Goal: Information Seeking & Learning: Learn about a topic

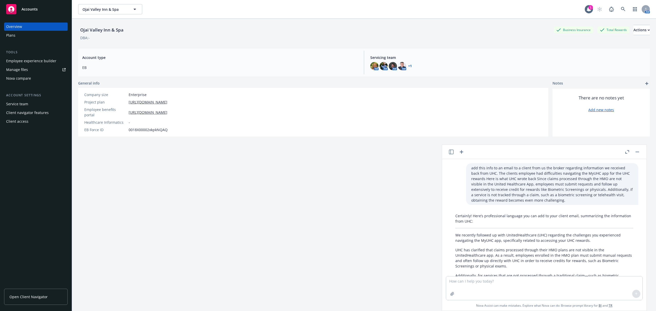
click at [102, 12] on span "Ojai Valley Inn & Spa" at bounding box center [104, 9] width 44 height 5
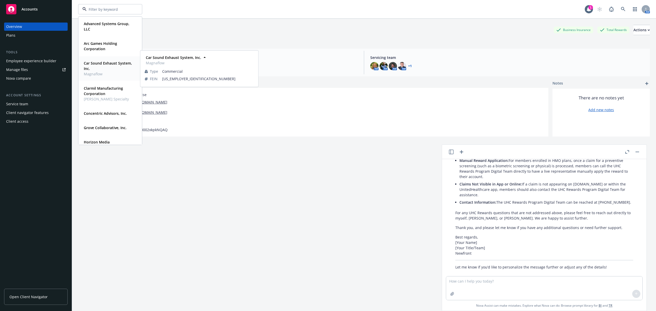
click at [96, 62] on strong "Car Sound Exhaust System, Inc." at bounding box center [108, 66] width 48 height 10
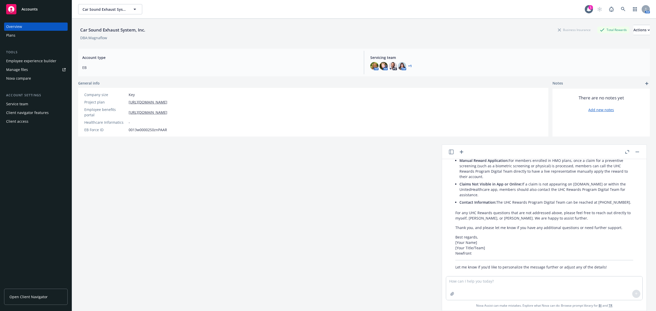
click at [19, 68] on div "Manage files" at bounding box center [17, 70] width 22 height 8
click at [49, 37] on div "Plans" at bounding box center [35, 35] width 59 height 8
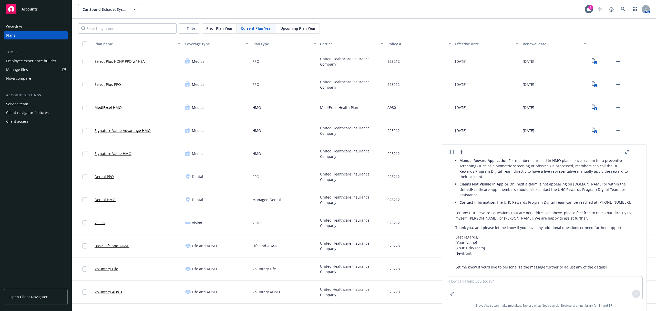
click at [639, 151] on button "button" at bounding box center [637, 152] width 6 height 6
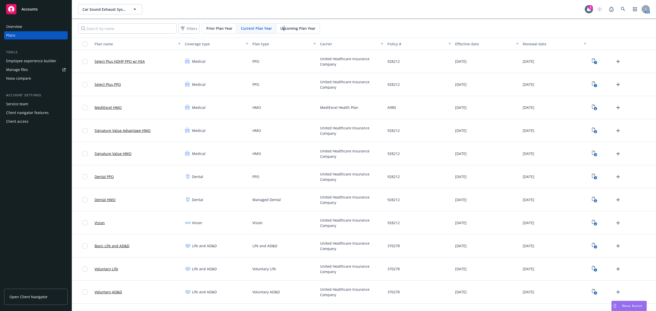
click at [282, 31] on div "Upcoming Plan Year" at bounding box center [297, 29] width 43 height 10
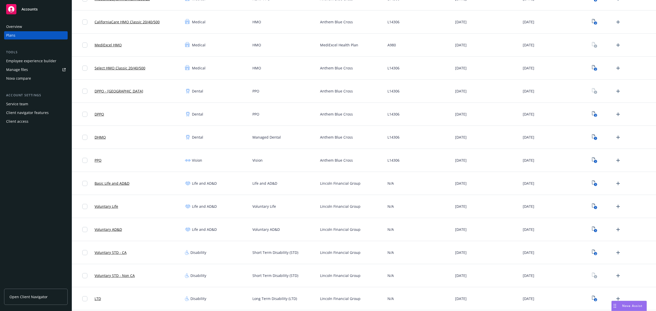
scroll to position [102, 0]
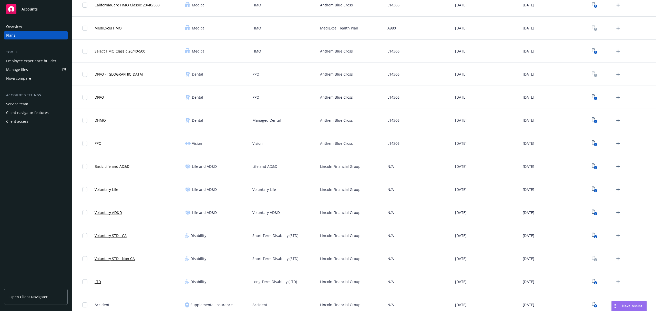
click at [50, 69] on link "Manage files" at bounding box center [36, 70] width 64 height 8
click at [24, 292] on link "Open Client Navigator" at bounding box center [36, 297] width 64 height 16
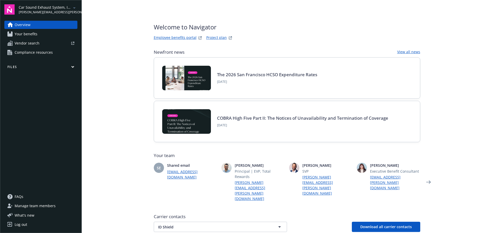
click at [34, 50] on span "Compliance resources" at bounding box center [34, 52] width 38 height 8
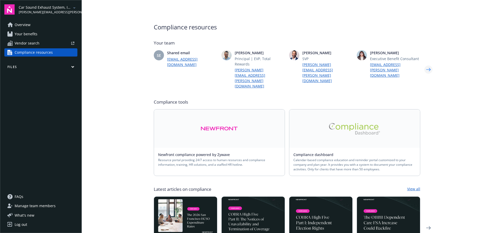
click at [424, 65] on icon "Next" at bounding box center [428, 70] width 8 height 10
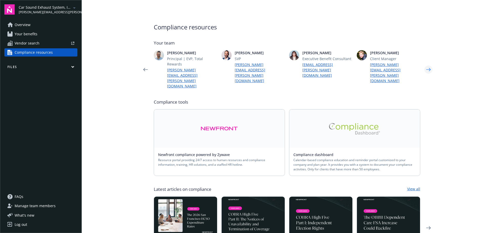
click at [424, 65] on icon "Next" at bounding box center [428, 70] width 8 height 10
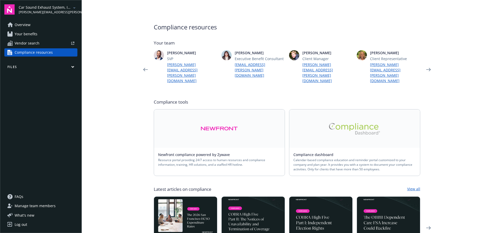
click at [65, 53] on link "Compliance resources" at bounding box center [40, 52] width 73 height 8
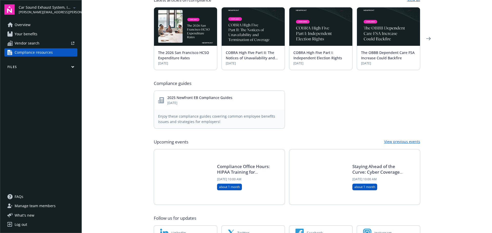
scroll to position [203, 0]
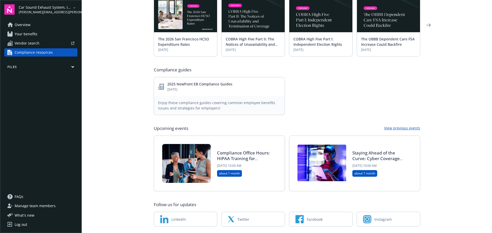
click at [177, 82] on link "2025 Newfront EB Compliance Guides" at bounding box center [199, 84] width 65 height 5
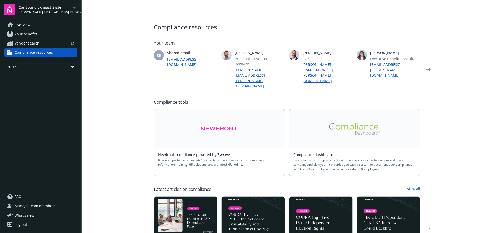
click at [42, 35] on link "Your benefits" at bounding box center [40, 34] width 73 height 8
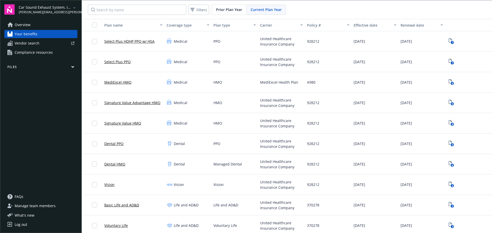
click at [38, 23] on link "Overview" at bounding box center [40, 25] width 73 height 8
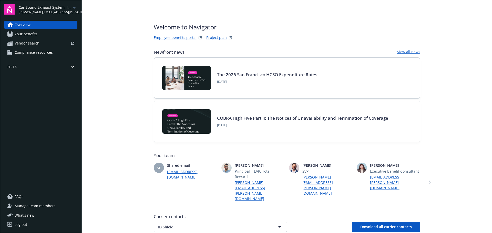
click at [183, 37] on link "Employee benefits portal" at bounding box center [175, 38] width 43 height 6
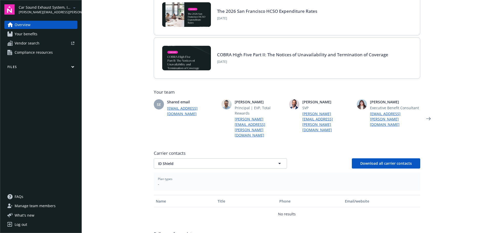
scroll to position [77, 0]
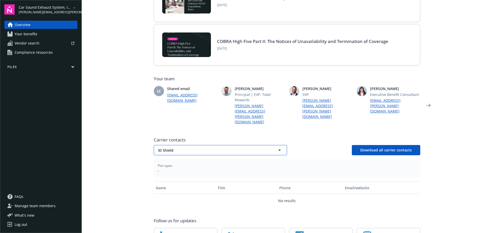
click at [251, 148] on span "ID Shield" at bounding box center [211, 150] width 107 height 5
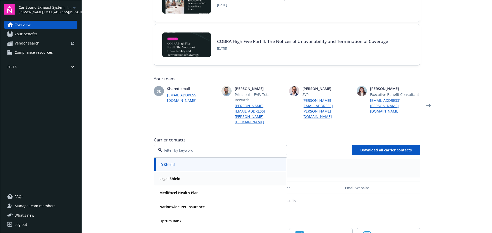
click at [197, 175] on div "Legal Shield" at bounding box center [220, 178] width 126 height 7
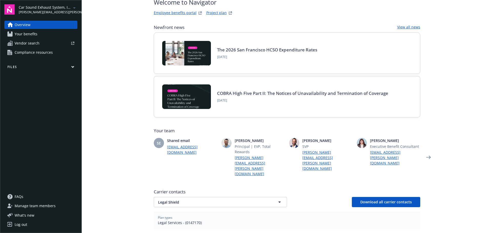
scroll to position [0, 0]
